Goal: Task Accomplishment & Management: Complete application form

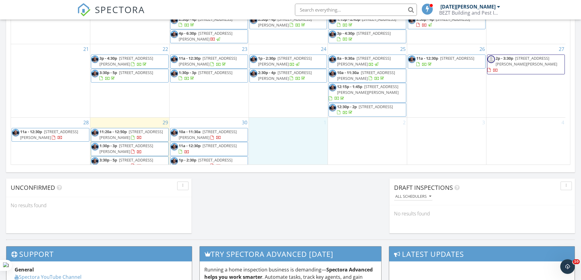
scroll to position [364, 0]
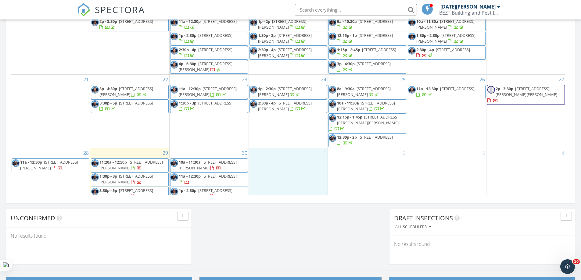
click at [119, 14] on span "SPECTORA" at bounding box center [120, 9] width 50 height 13
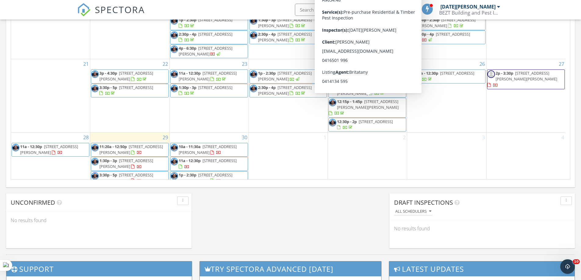
scroll to position [397, 0]
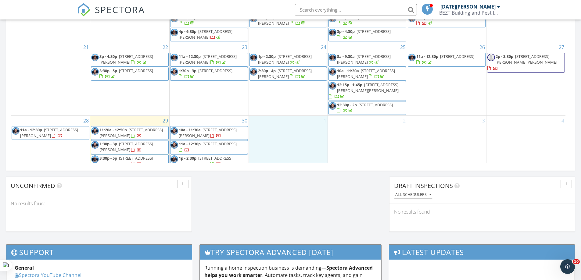
click at [290, 131] on div "1" at bounding box center [288, 142] width 79 height 53
click at [294, 105] on link "Inspection" at bounding box center [287, 105] width 31 height 10
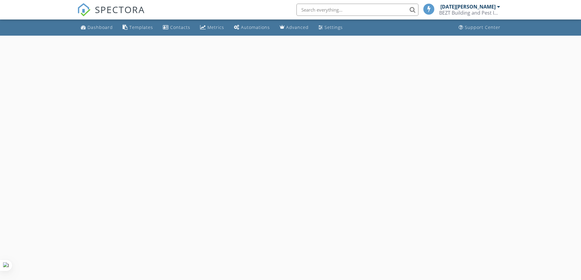
select select "9"
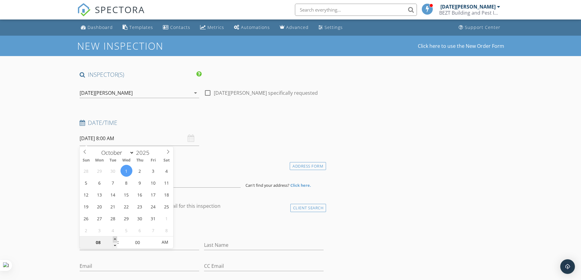
type input "09"
type input "01/10/2025 9:00 AM"
click at [113, 240] on span at bounding box center [115, 240] width 4 height 6
type input "10"
type input "[DATE] 10:00 AM"
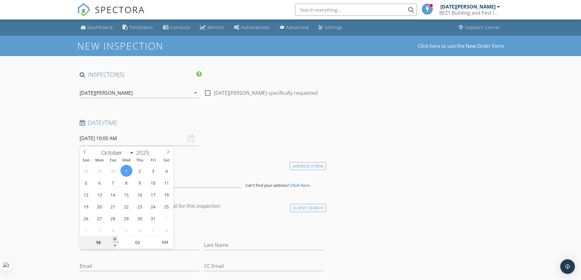
click at [113, 240] on span at bounding box center [115, 240] width 4 height 6
type input "11"
type input "[DATE] 11:00 AM"
click at [113, 240] on span at bounding box center [115, 240] width 4 height 6
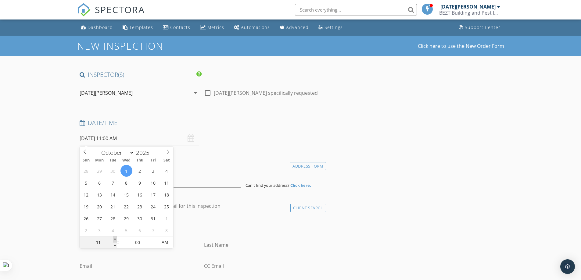
type input "01"
type input "[DATE] 1:00 PM"
click at [113, 240] on span at bounding box center [115, 240] width 4 height 6
type input "02"
type input "[DATE] 2:00 PM"
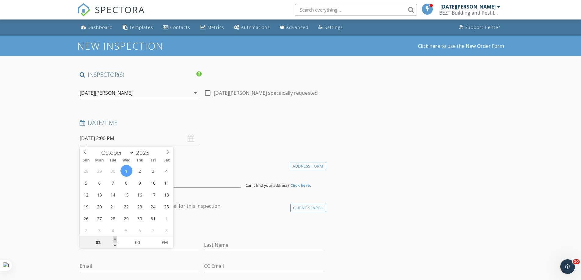
click at [113, 240] on span at bounding box center [115, 240] width 4 height 6
type input "05"
type input "01/10/2025 2:05 PM"
click at [154, 239] on span at bounding box center [154, 240] width 4 height 6
type input "10"
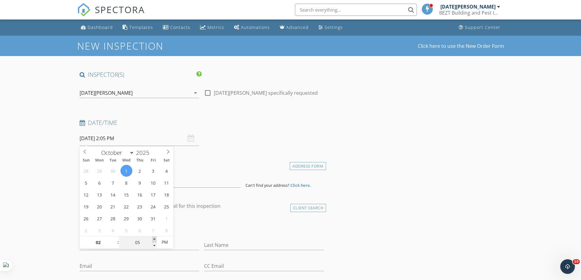
type input "01/10/2025 2:10 PM"
click at [154, 239] on span at bounding box center [154, 240] width 4 height 6
type input "15"
type input "01/10/2025 2:15 PM"
click at [154, 239] on span at bounding box center [154, 240] width 4 height 6
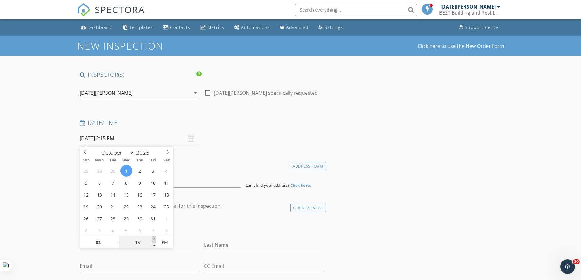
type input "20"
type input "01/10/2025 2:20 PM"
click at [154, 239] on span at bounding box center [154, 240] width 4 height 6
type input "25"
type input "01/10/2025 2:25 PM"
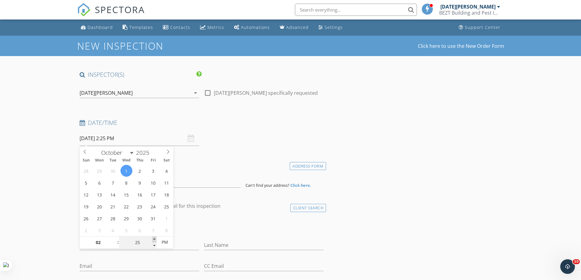
click at [154, 239] on span at bounding box center [154, 240] width 4 height 6
type input "30"
type input "01/10/2025 2:30 PM"
click at [154, 239] on span at bounding box center [154, 240] width 4 height 6
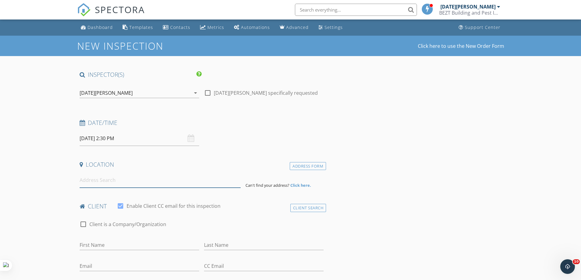
click at [107, 179] on input at bounding box center [160, 180] width 161 height 15
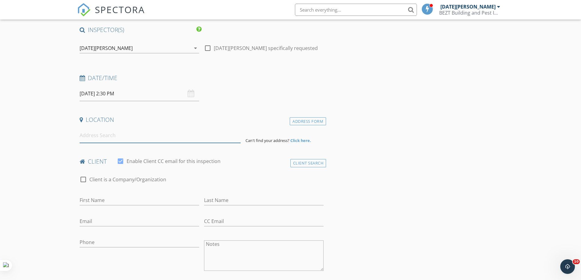
scroll to position [61, 0]
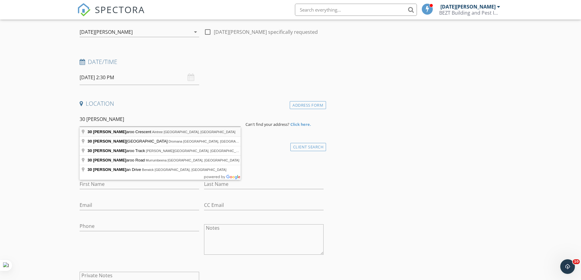
type input "30 Kangaroo Crescent, Aintree VIC, Australia"
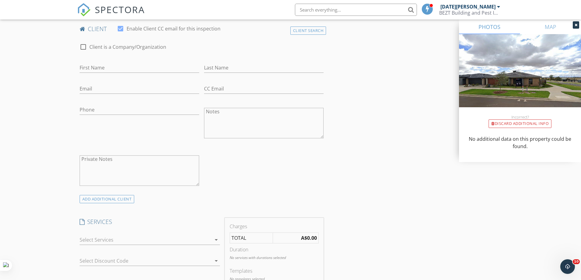
scroll to position [391, 0]
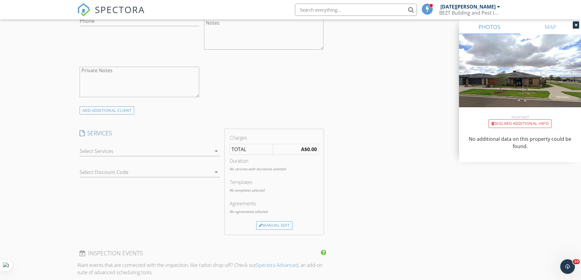
click at [96, 150] on div at bounding box center [146, 151] width 132 height 10
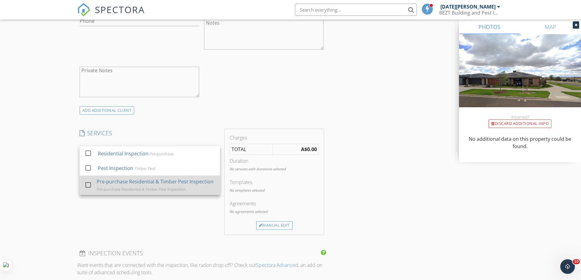
click at [88, 185] on div at bounding box center [88, 185] width 10 height 10
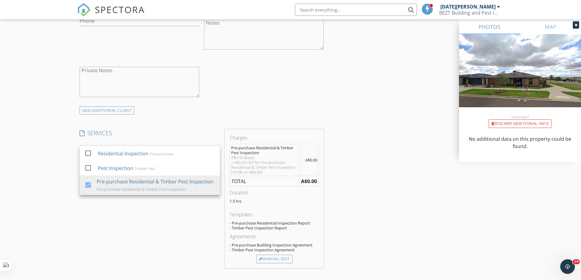
click at [184, 231] on div "SERVICES check_box_outline_blank Residential Inspection Pre-purchase check_box_…" at bounding box center [149, 198] width 145 height 139
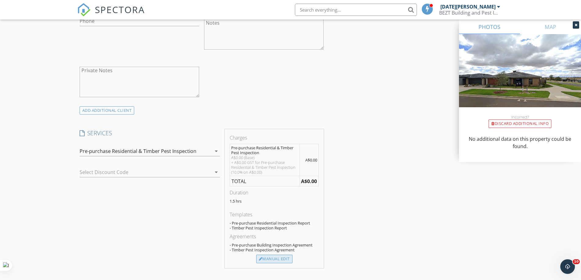
click at [271, 257] on div "Manual Edit" at bounding box center [274, 259] width 36 height 9
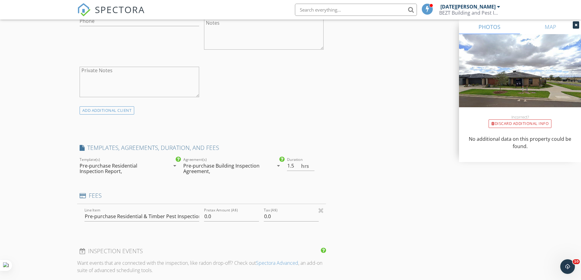
type input "0"
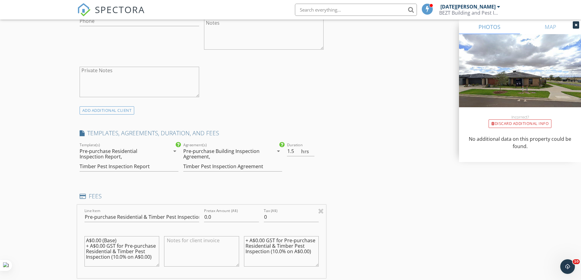
scroll to position [0, 0]
drag, startPoint x: 129, startPoint y: 262, endPoint x: 83, endPoint y: 238, distance: 52.8
click at [83, 238] on div "A$0.00 (Base) + A$0.00 GST for Pre-purchase Residential & Timber Pest Inspectio…" at bounding box center [122, 253] width 80 height 48
drag, startPoint x: 315, startPoint y: 251, endPoint x: 240, endPoint y: 240, distance: 76.0
click at [240, 240] on div "Line Item Pre-purchase Residential & Timber Pest Inspection Pretax Amount (A$) …" at bounding box center [201, 242] width 249 height 74
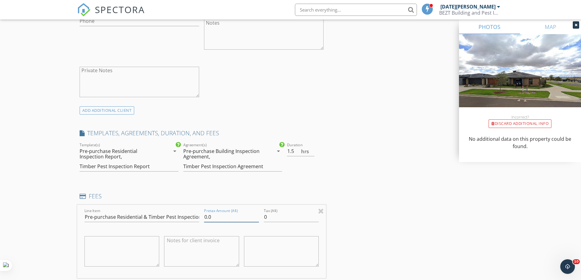
drag, startPoint x: 185, startPoint y: 208, endPoint x: 216, endPoint y: 218, distance: 32.2
click at [216, 218] on input "0.0" at bounding box center [231, 217] width 55 height 10
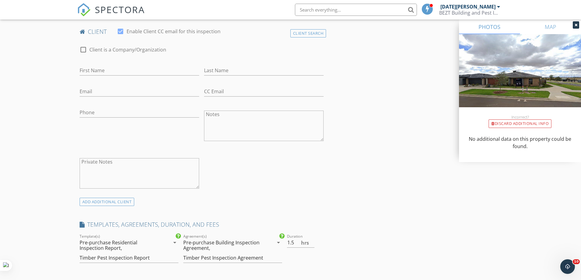
scroll to position [178, 0]
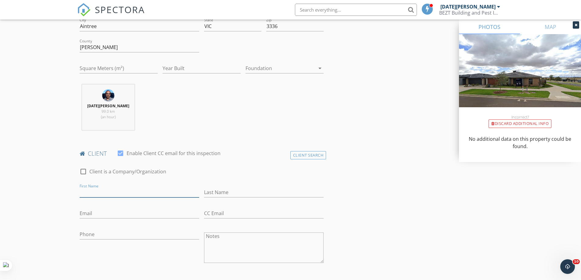
click at [96, 192] on input "First Name" at bounding box center [140, 193] width 120 height 10
type input "Nishant"
click at [218, 191] on input "Last Name" at bounding box center [264, 193] width 120 height 10
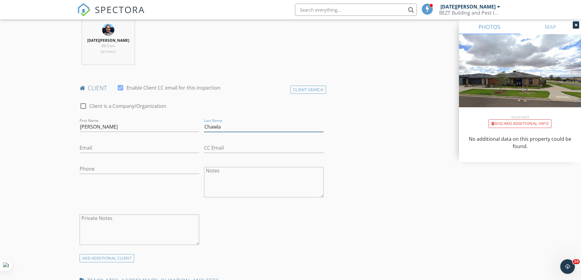
scroll to position [269, 0]
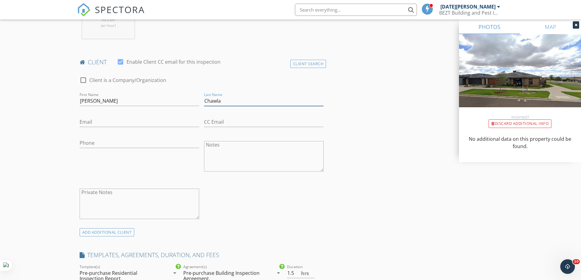
type input "Chawla"
click at [97, 122] on input "Email" at bounding box center [140, 122] width 120 height 10
type input "chawla.nishant007@gmail.com"
click at [100, 143] on input "Phone" at bounding box center [140, 143] width 120 height 10
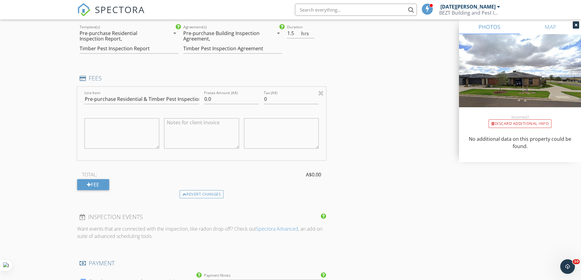
scroll to position [513, 0]
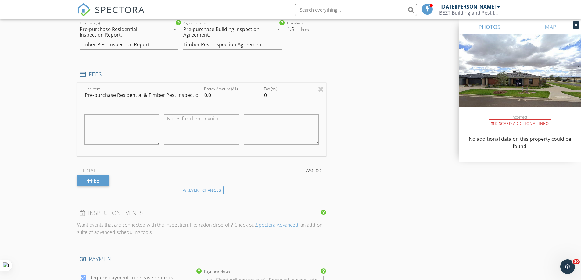
type input "0416 676 628"
click at [217, 96] on input "0.0" at bounding box center [231, 95] width 55 height 10
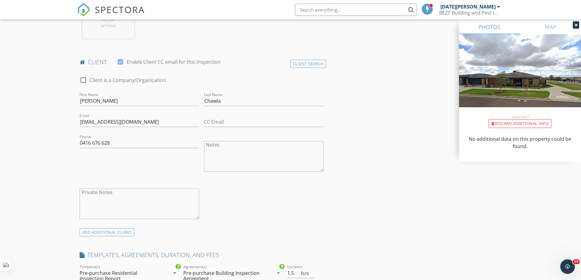
scroll to position [422, 0]
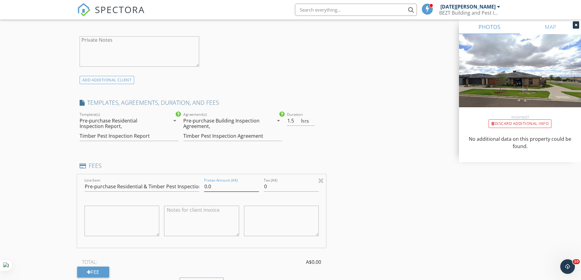
click at [215, 184] on input "0.0" at bounding box center [231, 187] width 55 height 10
type input "0"
type input "595"
click at [274, 188] on input "0" at bounding box center [291, 187] width 55 height 10
type input "059.5"
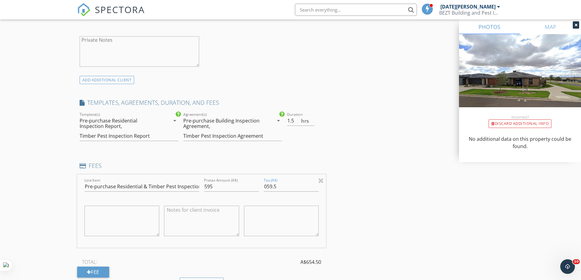
click at [361, 166] on div "INSPECTOR(S) check_box Raja Chidhambaram PRIMARY check_box_outline_blank Staff …" at bounding box center [290, 190] width 427 height 1082
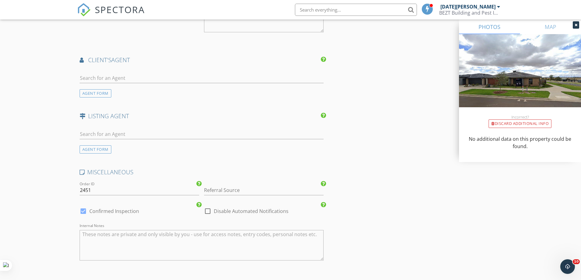
scroll to position [788, 0]
click at [95, 149] on div "AGENT FORM" at bounding box center [96, 149] width 32 height 8
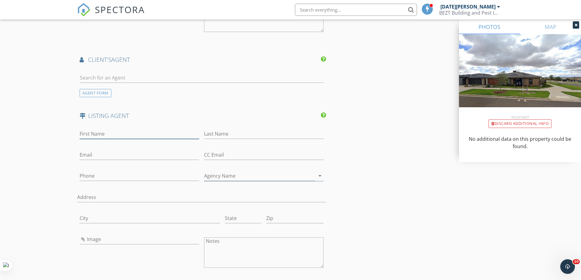
click at [97, 135] on input "First Name" at bounding box center [140, 134] width 120 height 10
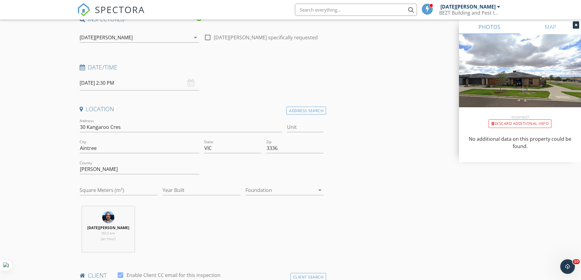
scroll to position [0, 0]
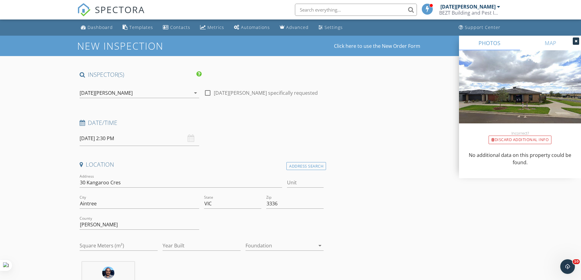
click at [148, 139] on input "01/10/2025 2:30 PM" at bounding box center [140, 138] width 120 height 15
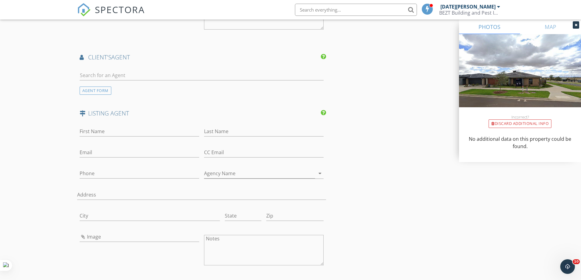
scroll to position [793, 0]
drag, startPoint x: 100, startPoint y: 127, endPoint x: 110, endPoint y: 126, distance: 9.8
click at [101, 126] on input "First Name" at bounding box center [140, 129] width 120 height 10
drag, startPoint x: 52, startPoint y: 150, endPoint x: 90, endPoint y: 128, distance: 43.2
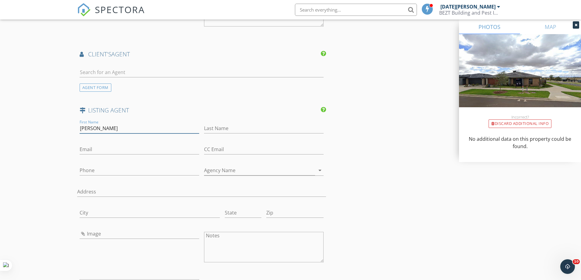
drag, startPoint x: 96, startPoint y: 128, endPoint x: 112, endPoint y: 129, distance: 15.9
click at [123, 128] on input "Teresa Nguyen" at bounding box center [140, 129] width 120 height 10
type input "Teresa"
type input "Nguyen"
drag, startPoint x: 46, startPoint y: 178, endPoint x: 74, endPoint y: 175, distance: 27.9
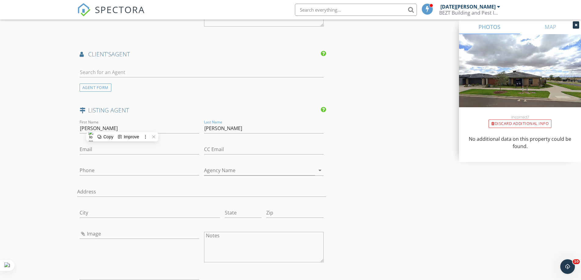
drag, startPoint x: 88, startPoint y: 169, endPoint x: 148, endPoint y: 167, distance: 59.2
click at [90, 169] on input "Phone" at bounding box center [140, 171] width 120 height 10
drag, startPoint x: 41, startPoint y: 190, endPoint x: 74, endPoint y: 179, distance: 35.4
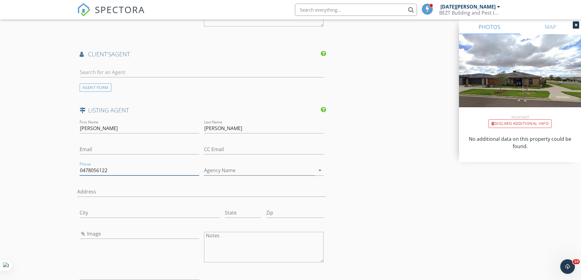
click at [90, 169] on input "0478056122" at bounding box center [140, 171] width 120 height 10
click at [100, 170] on input "0478 056122" at bounding box center [140, 171] width 120 height 10
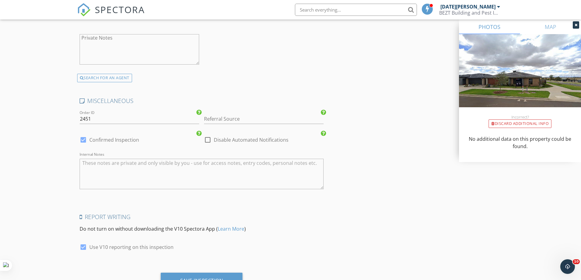
scroll to position [1067, 0]
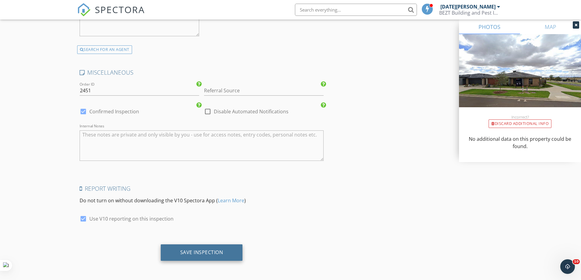
type input "0478 056 122"
click at [206, 252] on div "Save Inspection" at bounding box center [201, 253] width 43 height 6
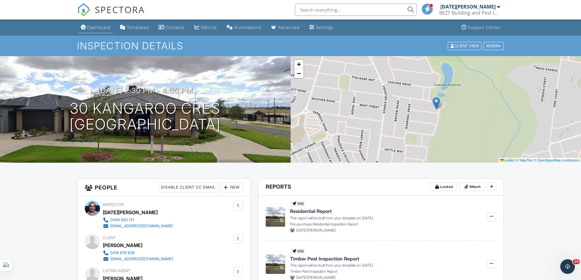
click at [102, 26] on div "Dashboard" at bounding box center [98, 27] width 23 height 5
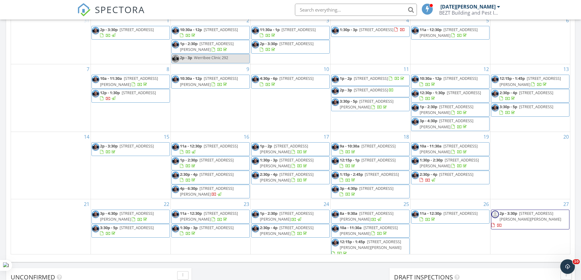
scroll to position [66, 0]
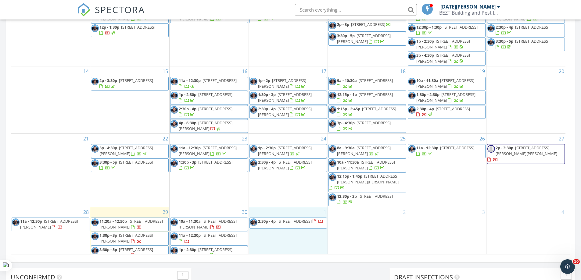
click at [287, 238] on div "1 2:30p - 4p [STREET_ADDRESS]" at bounding box center [288, 233] width 79 height 53
click at [295, 212] on link "Inspection" at bounding box center [287, 212] width 31 height 10
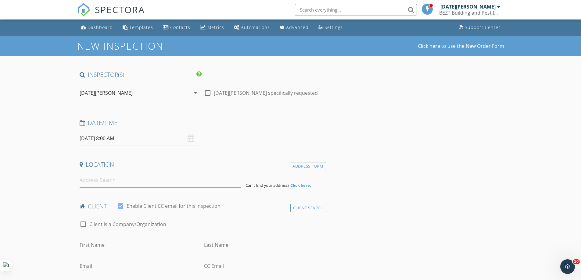
click at [138, 141] on input "[DATE] 8:00 AM" at bounding box center [140, 138] width 120 height 15
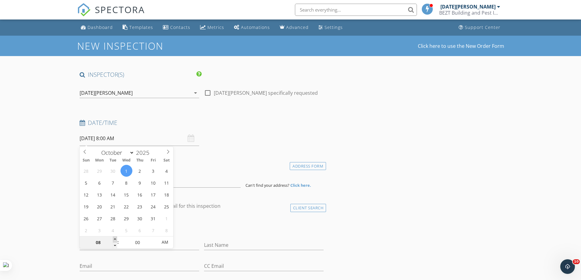
type input "09"
type input "[DATE] 9:00 AM"
click at [114, 238] on span at bounding box center [115, 240] width 4 height 6
type input "10"
type input "[DATE] 10:00 AM"
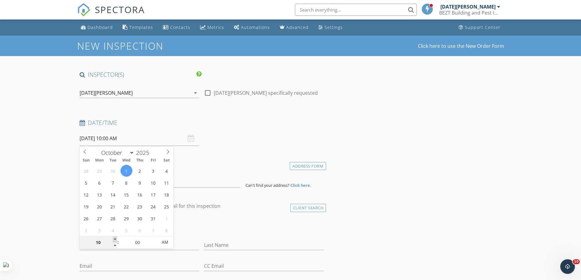
click at [114, 238] on span at bounding box center [115, 240] width 4 height 6
type input "11"
type input "[DATE] 11:00 AM"
click at [114, 238] on span at bounding box center [115, 240] width 4 height 6
type input "12"
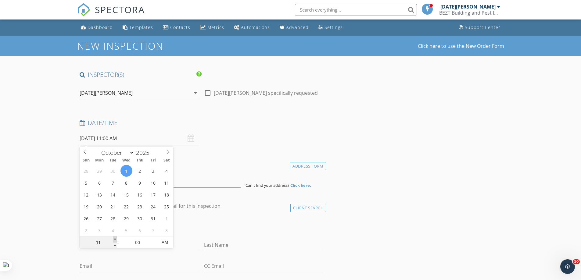
type input "[DATE] 12:00 PM"
click at [114, 238] on span at bounding box center [115, 240] width 4 height 6
type input "01"
type input "[DATE] 1:00 PM"
click at [114, 238] on span at bounding box center [115, 240] width 4 height 6
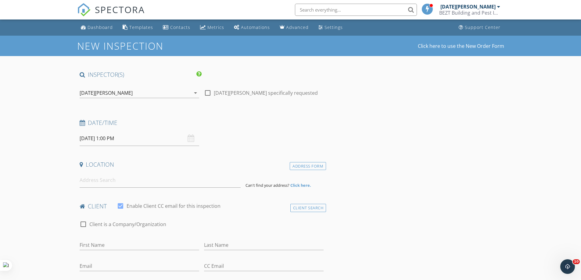
click at [93, 183] on input at bounding box center [160, 180] width 161 height 15
click at [176, 163] on h4 "Location" at bounding box center [202, 165] width 244 height 8
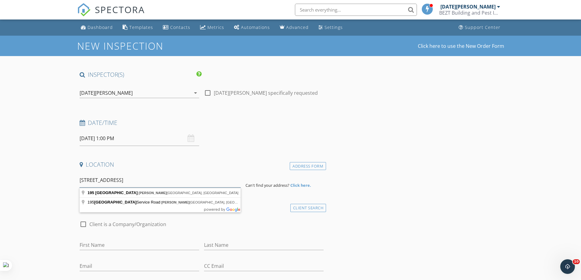
click at [161, 181] on input "[STREET_ADDRESS]" at bounding box center [160, 180] width 161 height 15
type input "[STREET_ADDRESS][PERSON_NAME]"
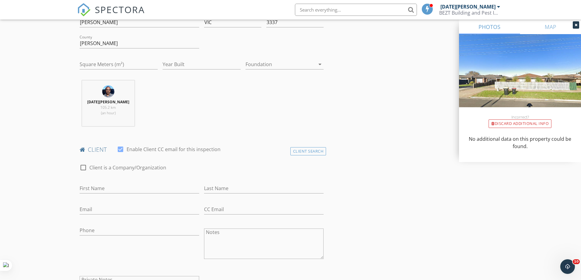
scroll to position [183, 0]
drag, startPoint x: 97, startPoint y: 187, endPoint x: 375, endPoint y: 171, distance: 278.4
click at [103, 186] on input "First Name" at bounding box center [140, 187] width 120 height 10
drag, startPoint x: 31, startPoint y: 203, endPoint x: 92, endPoint y: 195, distance: 60.9
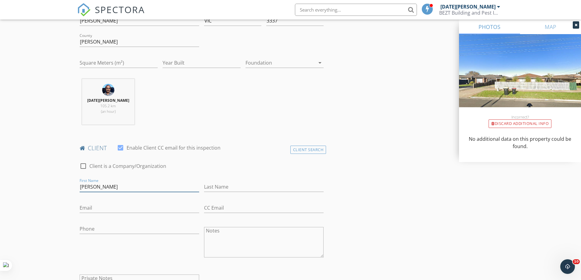
drag, startPoint x: 104, startPoint y: 186, endPoint x: 112, endPoint y: 187, distance: 8.3
click at [120, 186] on input "[PERSON_NAME]" at bounding box center [140, 187] width 120 height 10
type input "[PERSON_NAME]"
type input "Rajan"
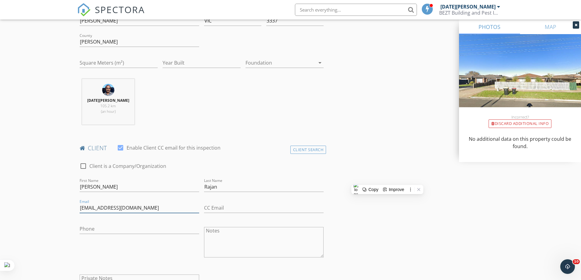
type input "[EMAIL_ADDRESS][DOMAIN_NAME]"
drag, startPoint x: 32, startPoint y: 234, endPoint x: 38, endPoint y: 234, distance: 5.8
drag, startPoint x: 91, startPoint y: 228, endPoint x: 538, endPoint y: 199, distance: 448.0
click at [111, 227] on input "Phone" at bounding box center [140, 229] width 120 height 10
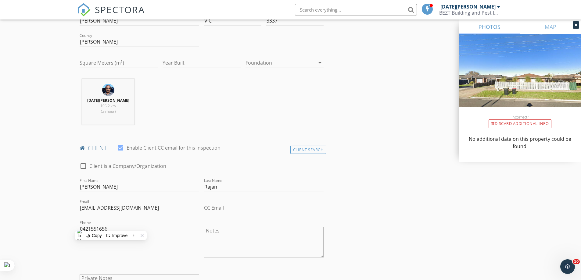
click at [90, 228] on input "0421551656" at bounding box center [140, 229] width 120 height 10
click at [100, 229] on input "0421 551656" at bounding box center [140, 229] width 120 height 10
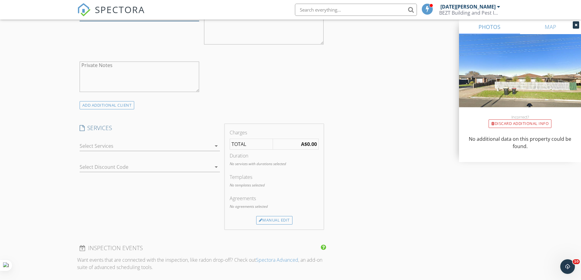
scroll to position [397, 0]
type input "0421 551 656"
click at [216, 145] on icon "arrow_drop_down" at bounding box center [216, 145] width 7 height 7
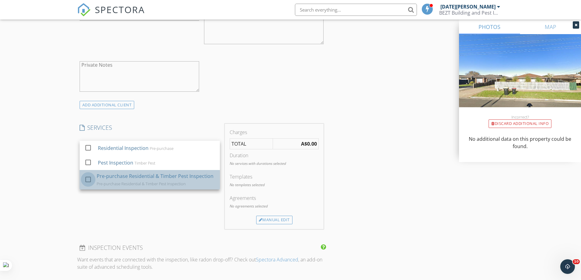
click at [87, 180] on div at bounding box center [88, 180] width 10 height 10
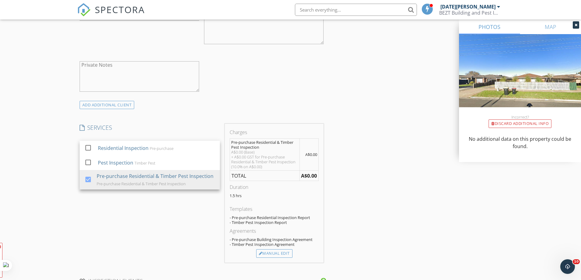
click at [52, 183] on div "New Inspection Click here to use the New Order Form INSPECTOR(S) check_box [DAT…" at bounding box center [290, 181] width 581 height 1084
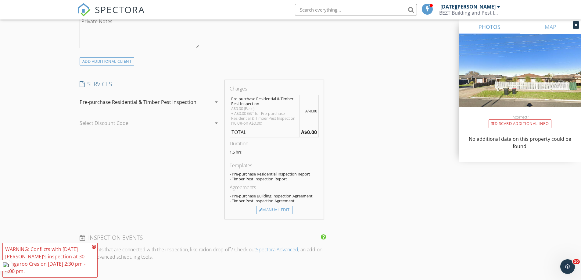
scroll to position [549, 0]
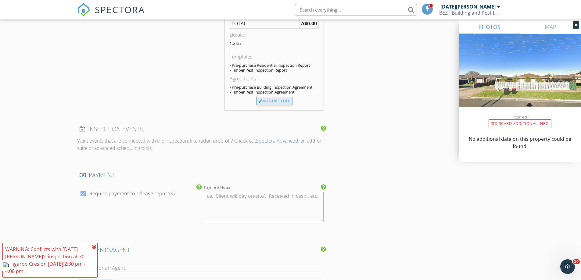
click at [276, 100] on div "Manual Edit" at bounding box center [274, 101] width 36 height 9
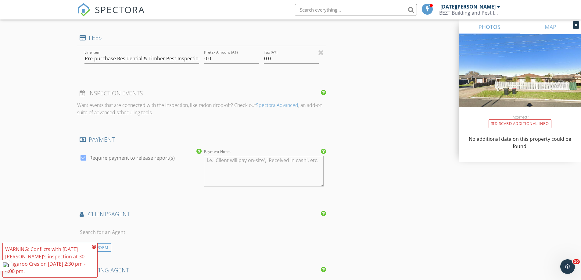
type input "0"
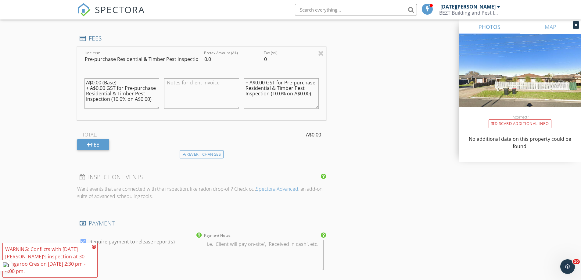
scroll to position [0, 0]
drag, startPoint x: 132, startPoint y: 108, endPoint x: 86, endPoint y: 80, distance: 53.4
click at [86, 80] on textarea "A$0.00 (Base) + A$0.00 GST for Pre-purchase Residential & Timber Pest Inspectio…" at bounding box center [122, 93] width 75 height 31
drag, startPoint x: 312, startPoint y: 93, endPoint x: 246, endPoint y: 81, distance: 67.2
click at [246, 81] on textarea "+ A$0.00 GST for Pre-purchase Residential & Timber Pest Inspection (10.0% on A$…" at bounding box center [281, 93] width 75 height 31
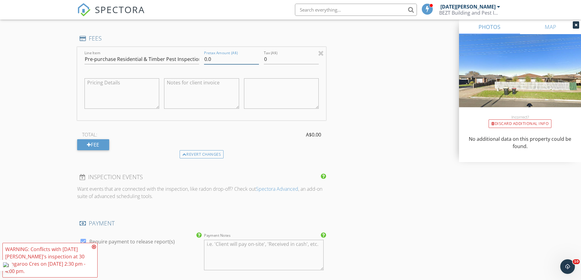
click at [217, 58] on input "0.0" at bounding box center [231, 59] width 55 height 10
type input "0"
type input "595"
click at [273, 58] on input "0" at bounding box center [291, 59] width 55 height 10
type input "059.5"
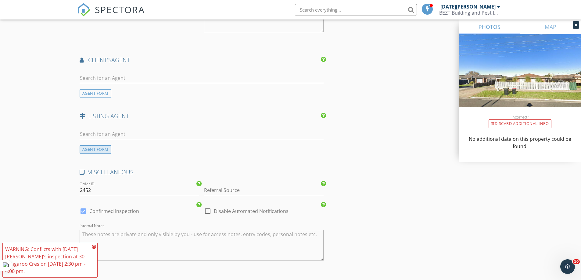
scroll to position [793, 0]
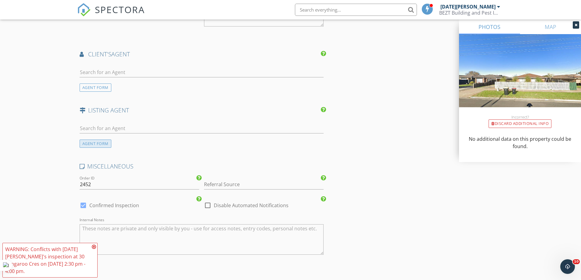
click at [96, 143] on div "AGENT FORM" at bounding box center [96, 144] width 32 height 8
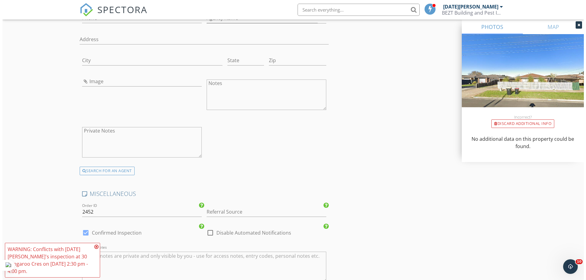
scroll to position [1067, 0]
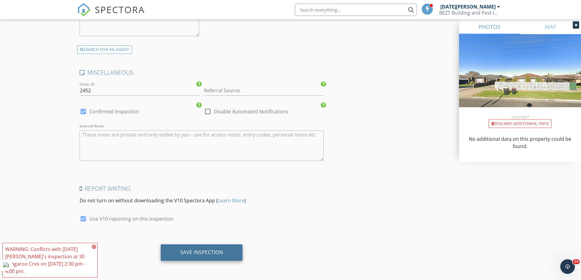
click at [202, 250] on div "Save Inspection" at bounding box center [201, 253] width 43 height 6
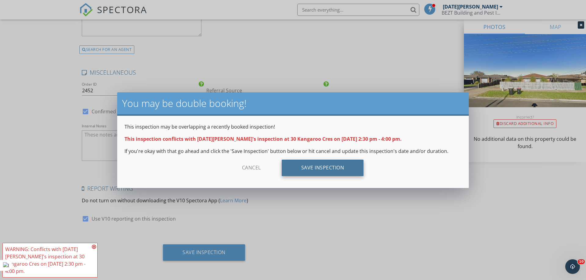
click at [334, 165] on div "Save Inspection" at bounding box center [323, 168] width 82 height 16
